Goal: Information Seeking & Learning: Find specific fact

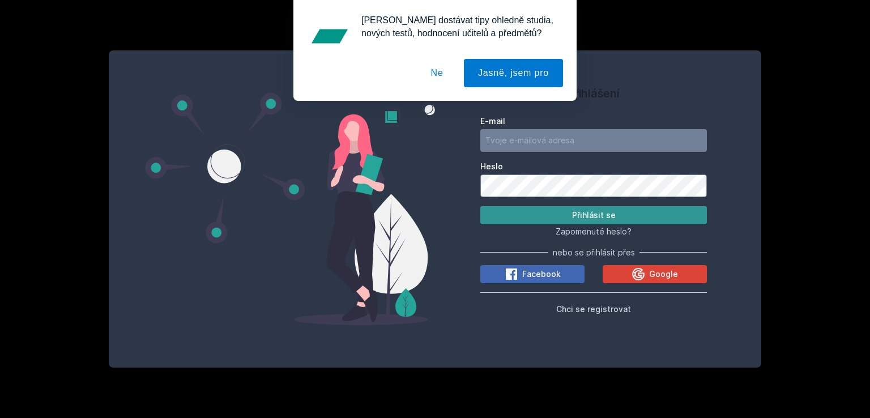
type input "[EMAIL_ADDRESS][DOMAIN_NAME]"
click at [553, 212] on button "Přihlásit se" at bounding box center [594, 215] width 227 height 18
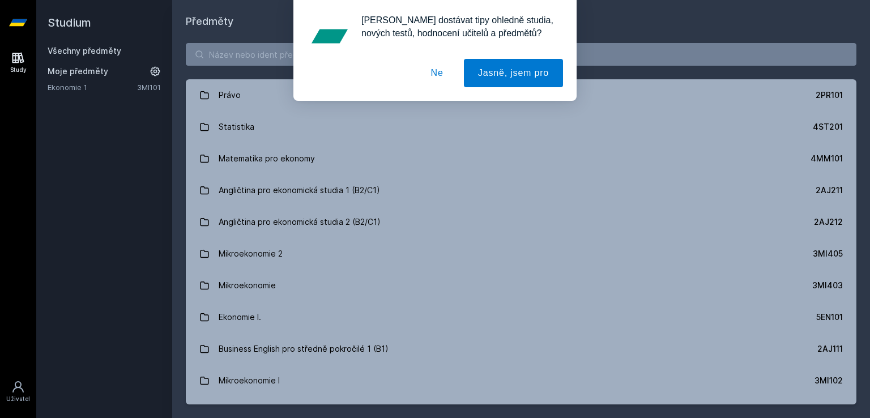
click at [445, 76] on button "Ne" at bounding box center [437, 73] width 41 height 28
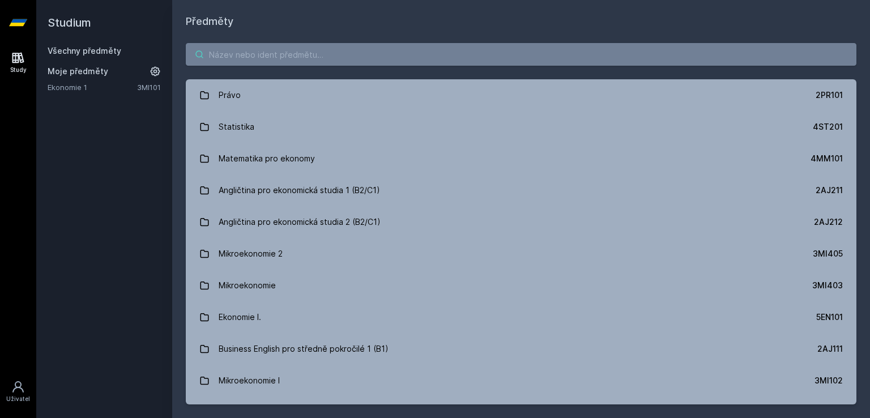
click at [296, 61] on input "search" at bounding box center [521, 54] width 671 height 23
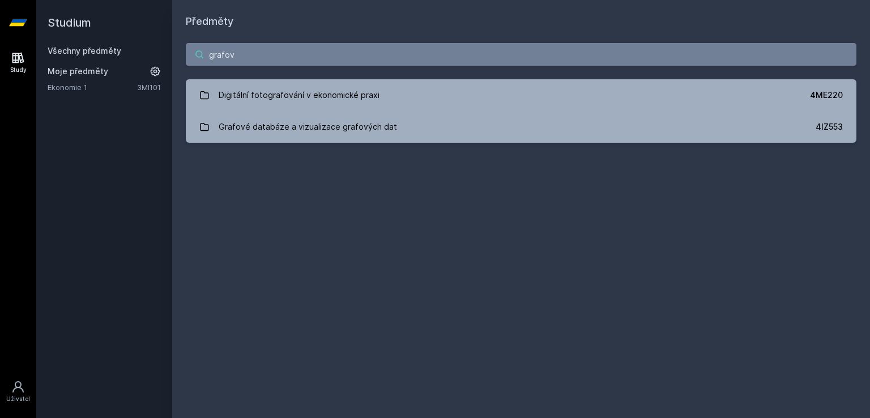
click at [286, 59] on input "grafov" at bounding box center [521, 54] width 671 height 23
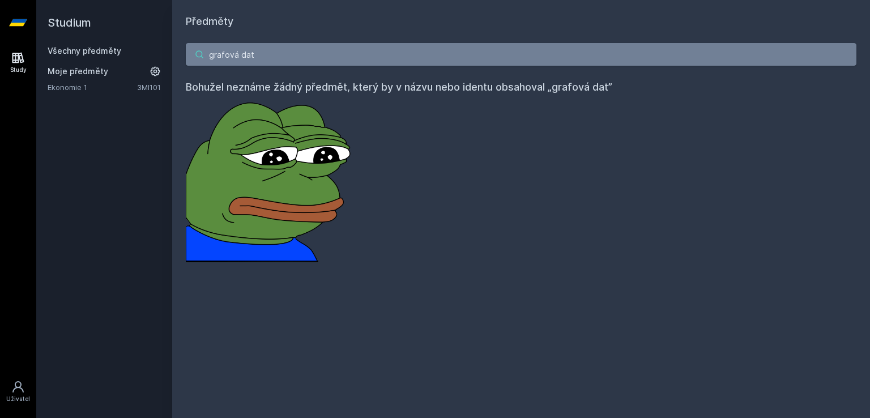
type input "grafová dat"
type input "4IZ441"
